Goal: Transaction & Acquisition: Purchase product/service

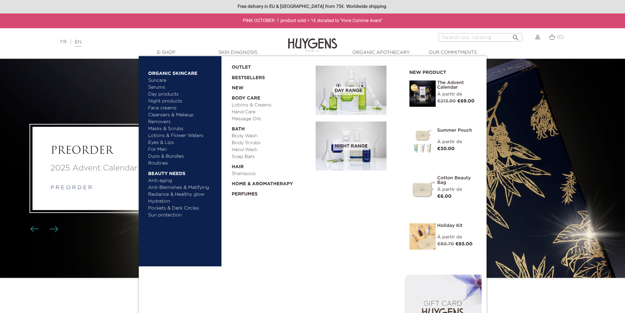
click at [167, 156] on link "Duos & Bundles" at bounding box center [182, 156] width 69 height 7
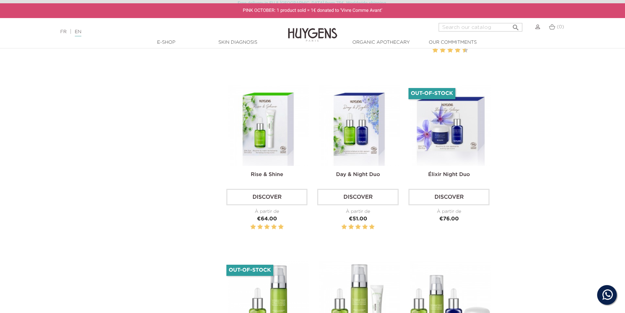
scroll to position [361, 0]
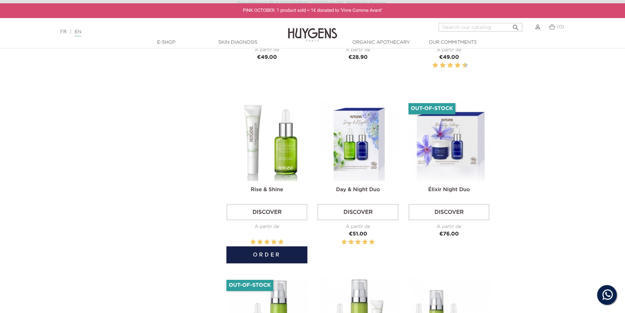
click at [261, 154] on img at bounding box center [268, 140] width 81 height 81
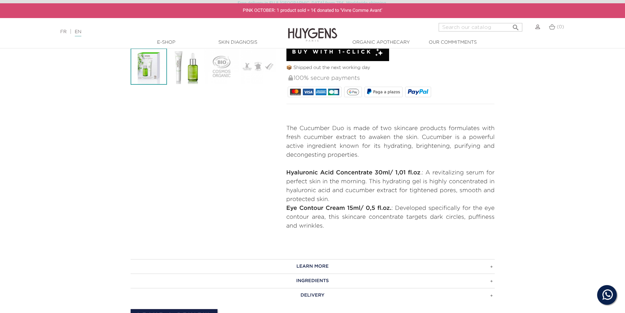
scroll to position [131, 0]
